Goal: Task Accomplishment & Management: Use online tool/utility

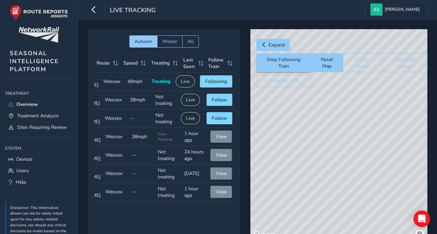
scroll to position [19, 64]
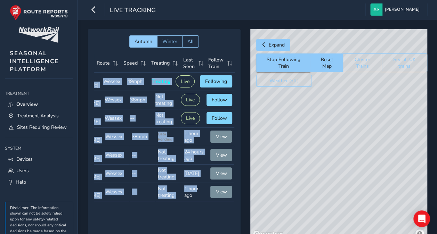
drag, startPoint x: 186, startPoint y: 223, endPoint x: 171, endPoint y: 224, distance: 15.3
click at [171, 202] on div "Headcode Type Route Speed Treating Last Seen Follow Train Headcode 3S81 Type MP…" at bounding box center [164, 127] width 141 height 147
click at [26, 106] on span "Overview" at bounding box center [27, 104] width 22 height 7
click at [292, 60] on button "Stop Following Train" at bounding box center [283, 63] width 54 height 19
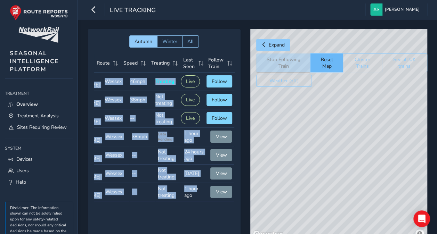
click at [330, 62] on button "Reset Map" at bounding box center [326, 63] width 32 height 19
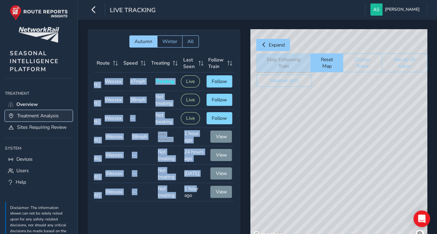
click at [30, 115] on span "Treatment Analysis" at bounding box center [38, 116] width 42 height 7
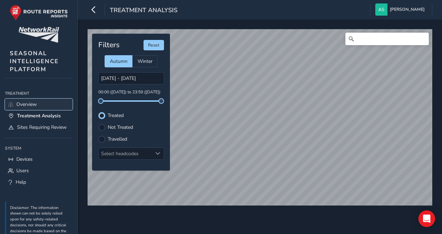
click at [33, 102] on span "Overview" at bounding box center [26, 104] width 20 height 7
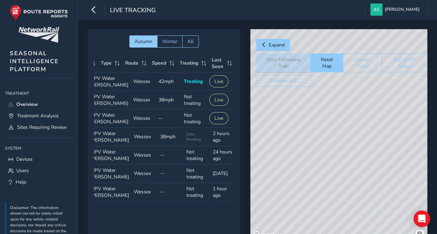
scroll to position [0, 64]
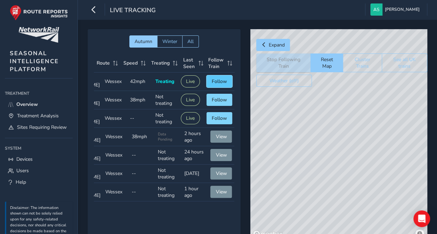
click at [218, 81] on span "Follow" at bounding box center [219, 81] width 15 height 7
